Goal: Task Accomplishment & Management: Manage account settings

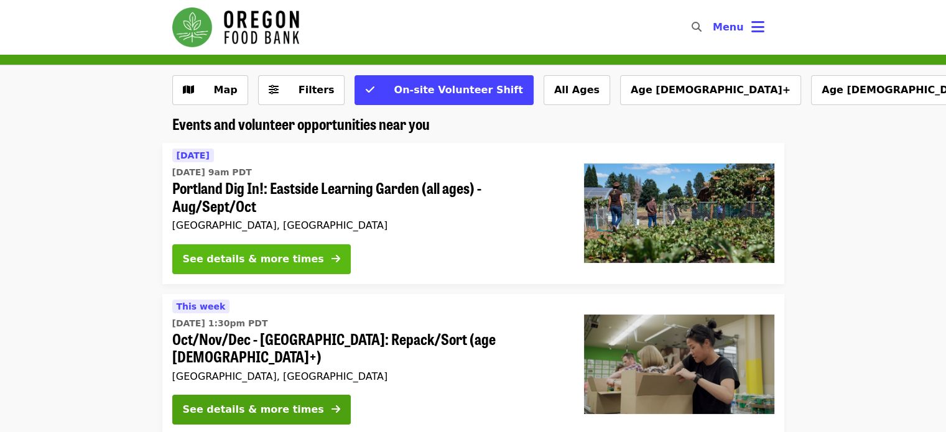
click at [218, 253] on div "See details & more times" at bounding box center [253, 259] width 141 height 15
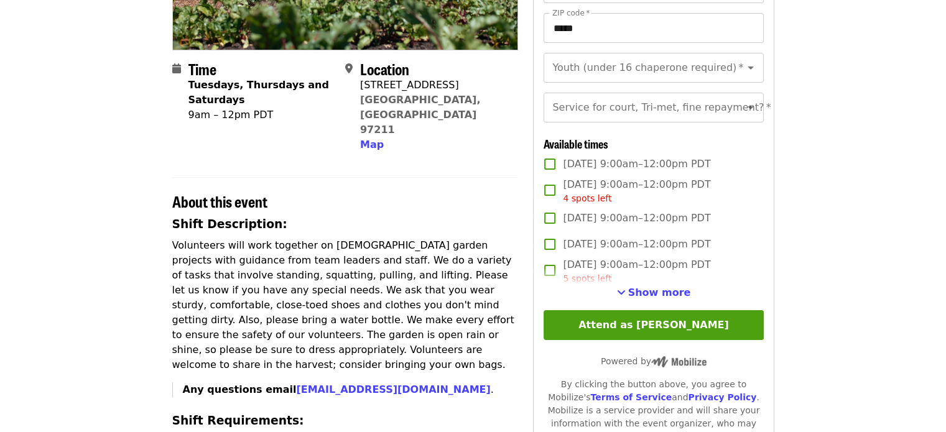
scroll to position [373, 0]
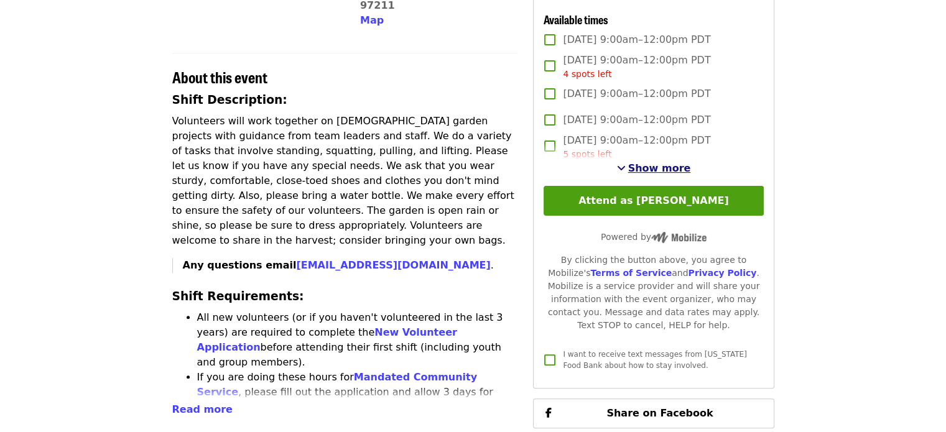
click at [667, 174] on span "Show more" at bounding box center [659, 168] width 63 height 12
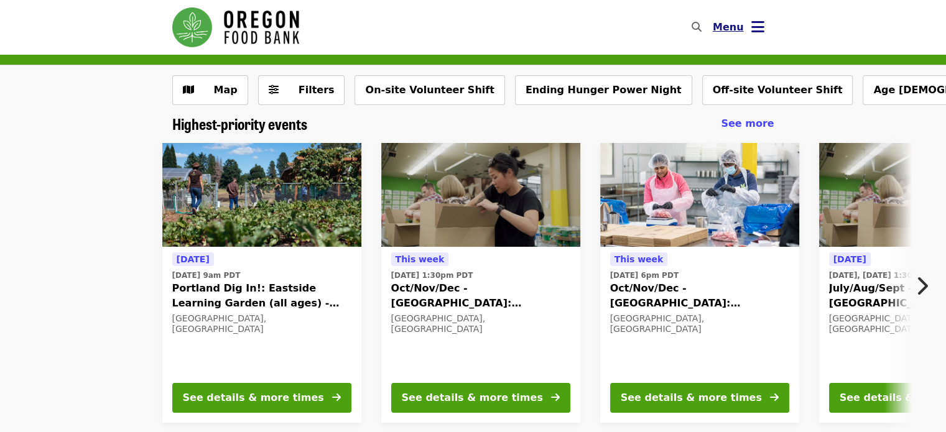
click at [745, 29] on button "Menu" at bounding box center [739, 27] width 72 height 30
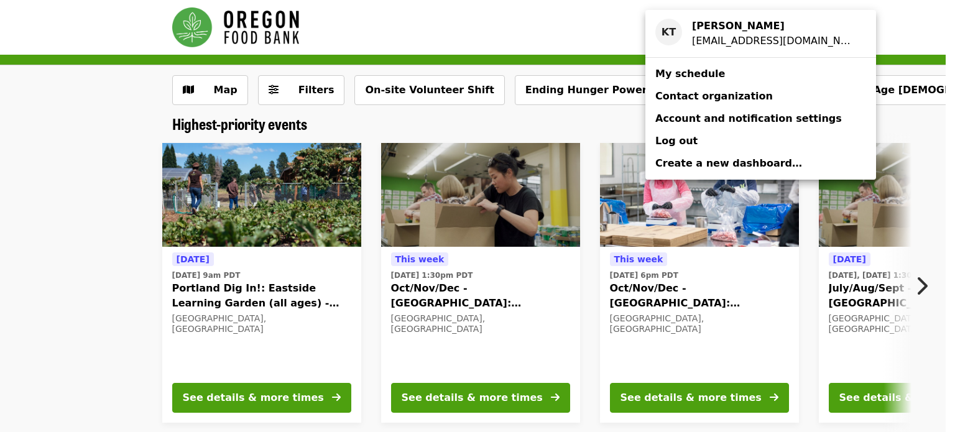
click at [736, 83] on link "My schedule" at bounding box center [760, 74] width 231 height 22
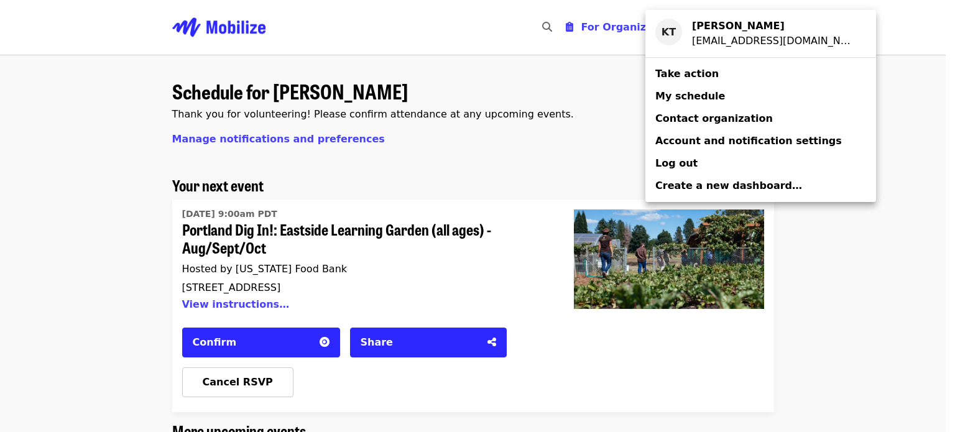
click at [85, 310] on div "Account menu" at bounding box center [477, 216] width 955 height 432
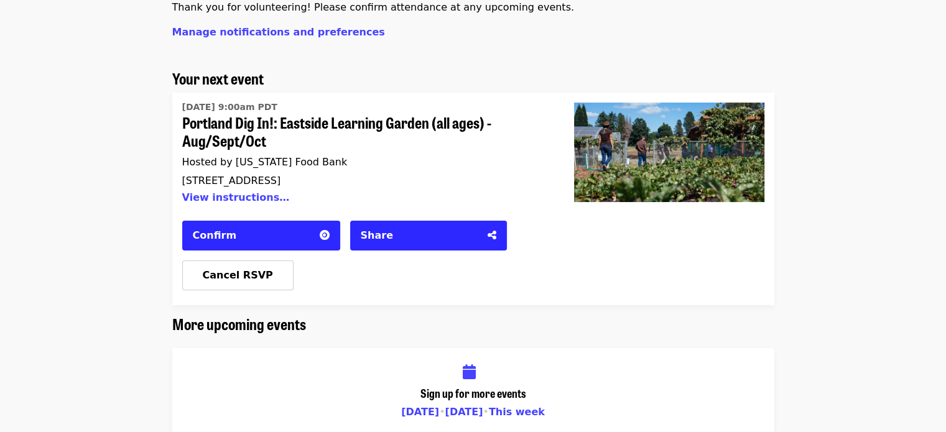
scroll to position [124, 0]
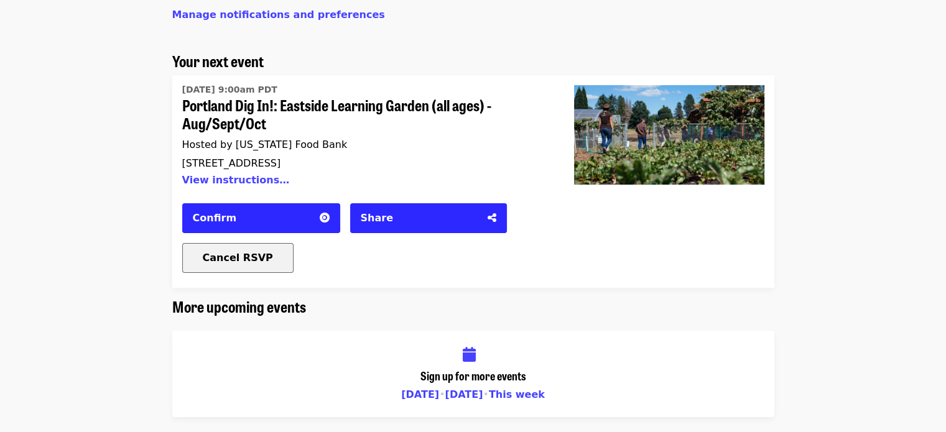
click at [231, 268] on button "Cancel RSVP" at bounding box center [237, 258] width 111 height 30
